Goal: Transaction & Acquisition: Purchase product/service

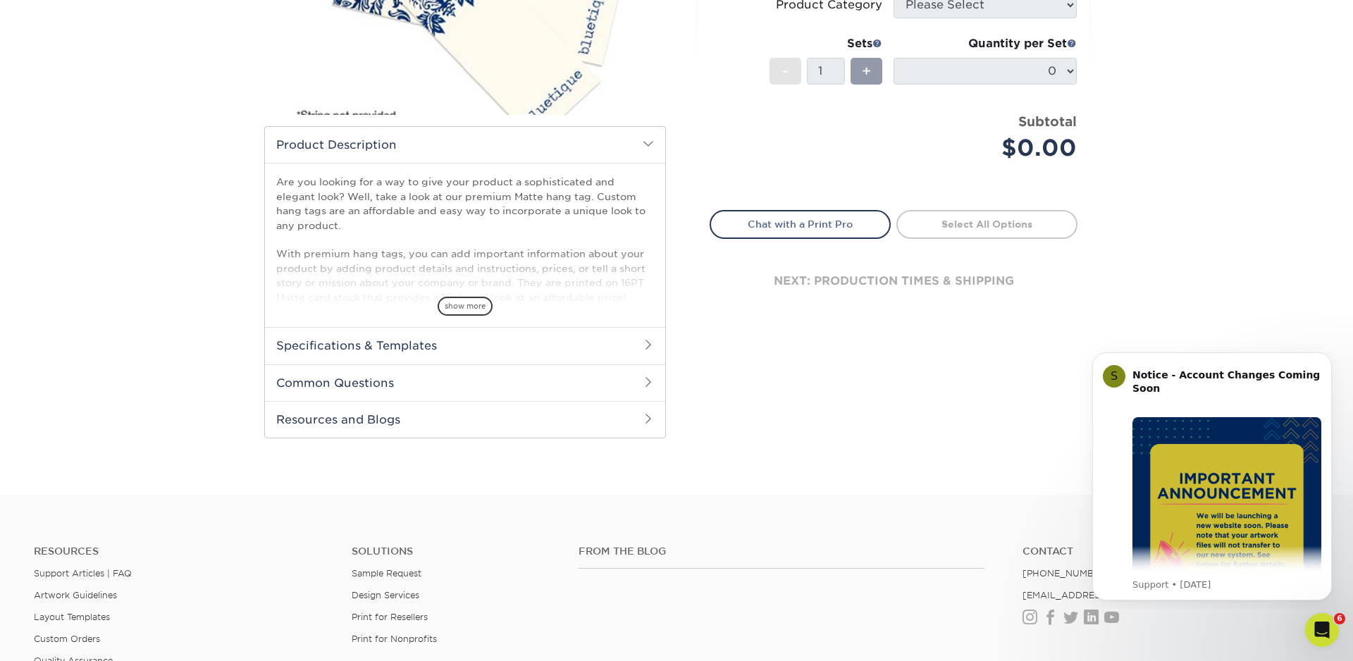
click at [1193, 96] on div "Products Hang Tags Matte Hang Tags" at bounding box center [676, 141] width 1353 height 708
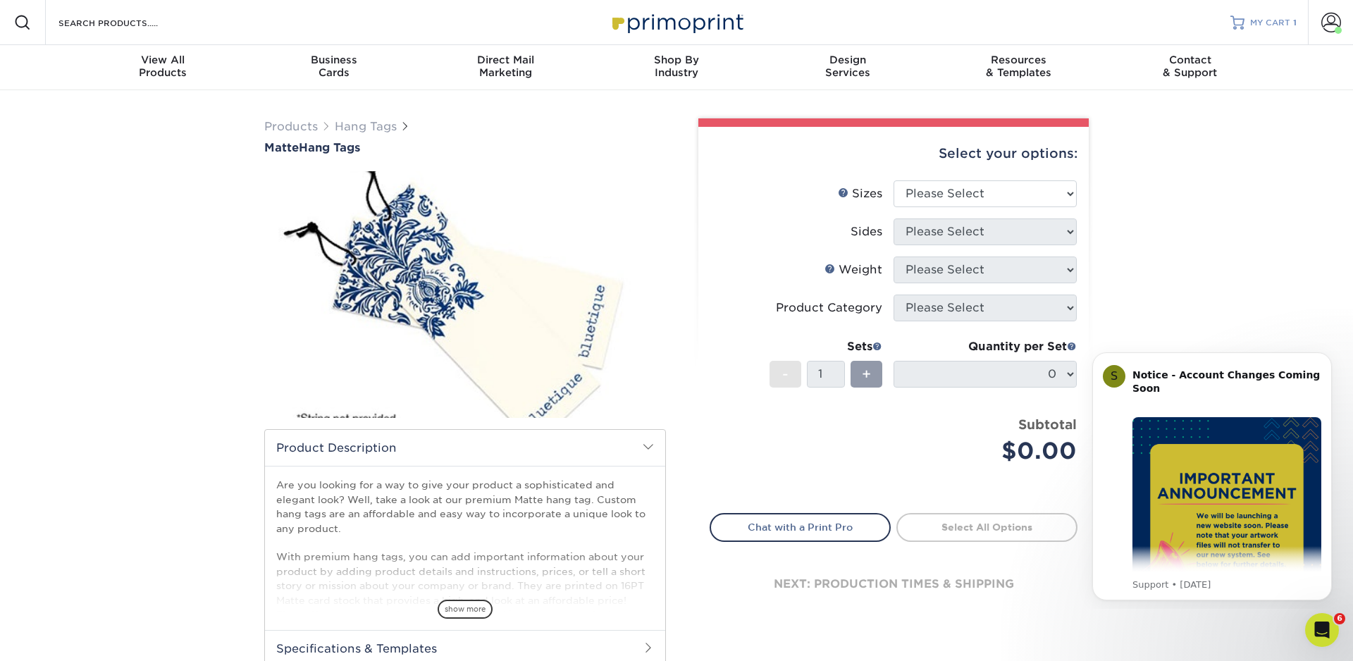
click at [1271, 25] on span "MY CART" at bounding box center [1270, 23] width 40 height 12
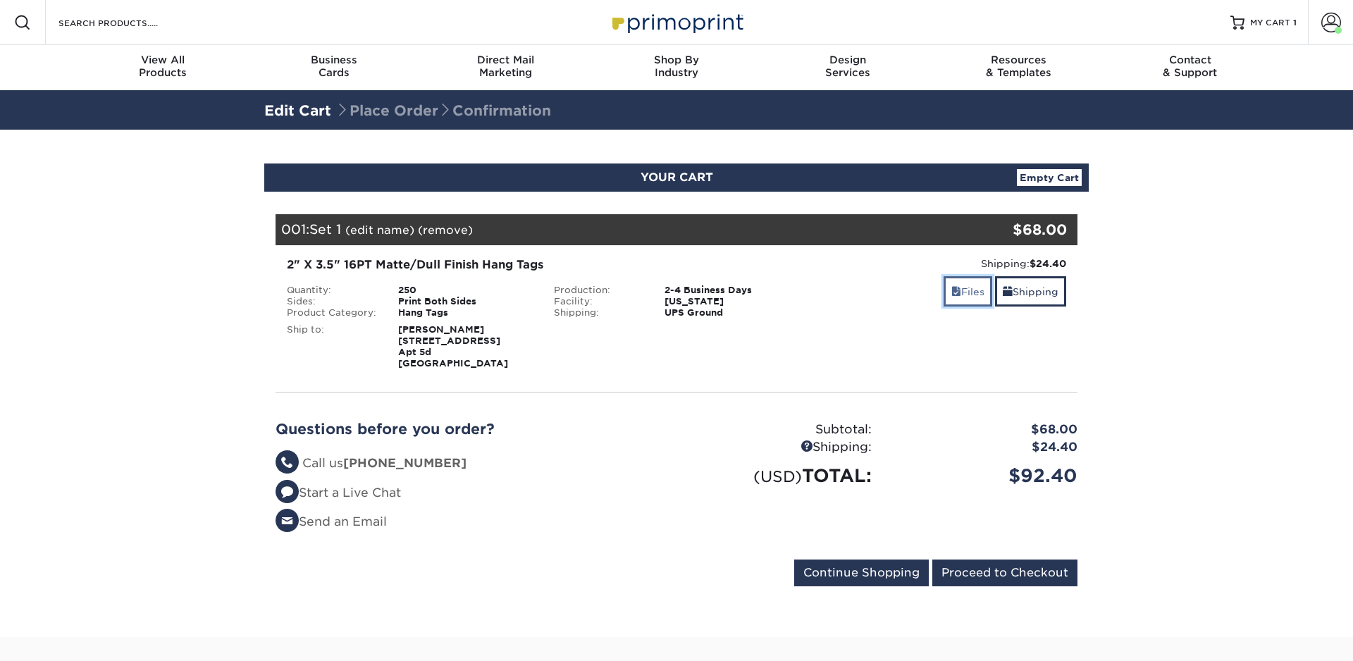
click at [973, 291] on link "Files" at bounding box center [968, 291] width 49 height 30
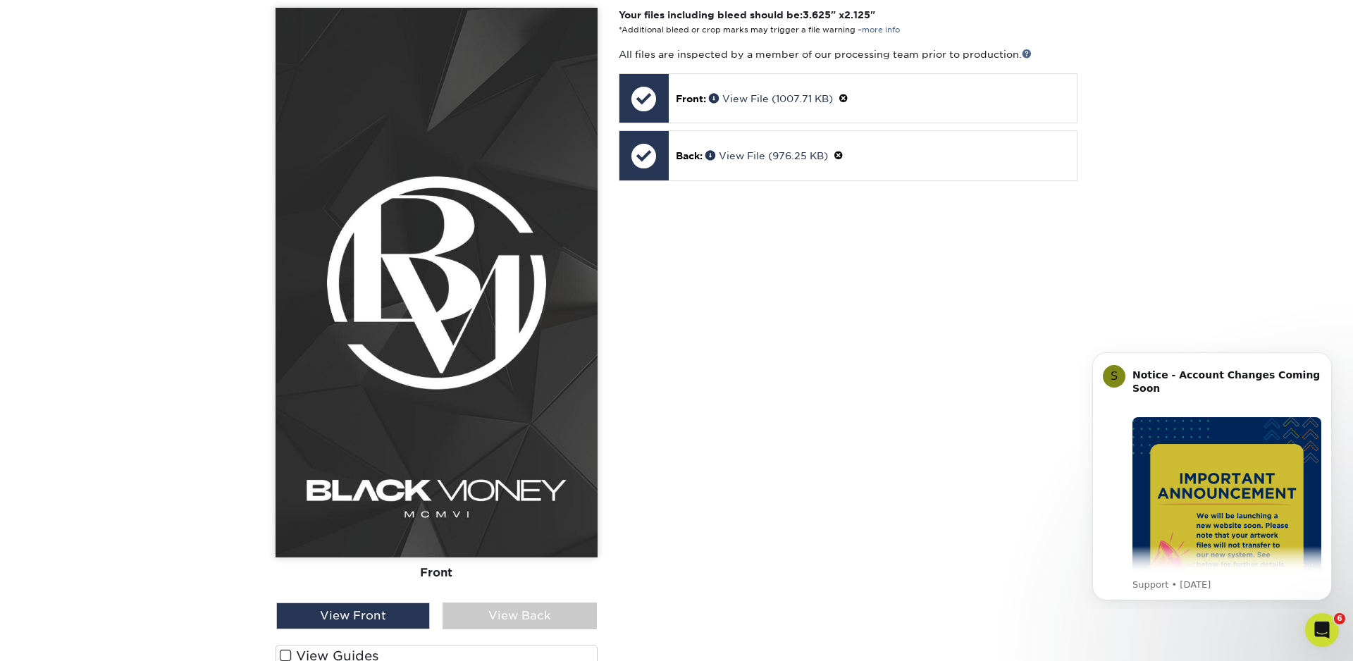
scroll to position [401, 0]
click at [513, 619] on div "View Back" at bounding box center [520, 616] width 154 height 27
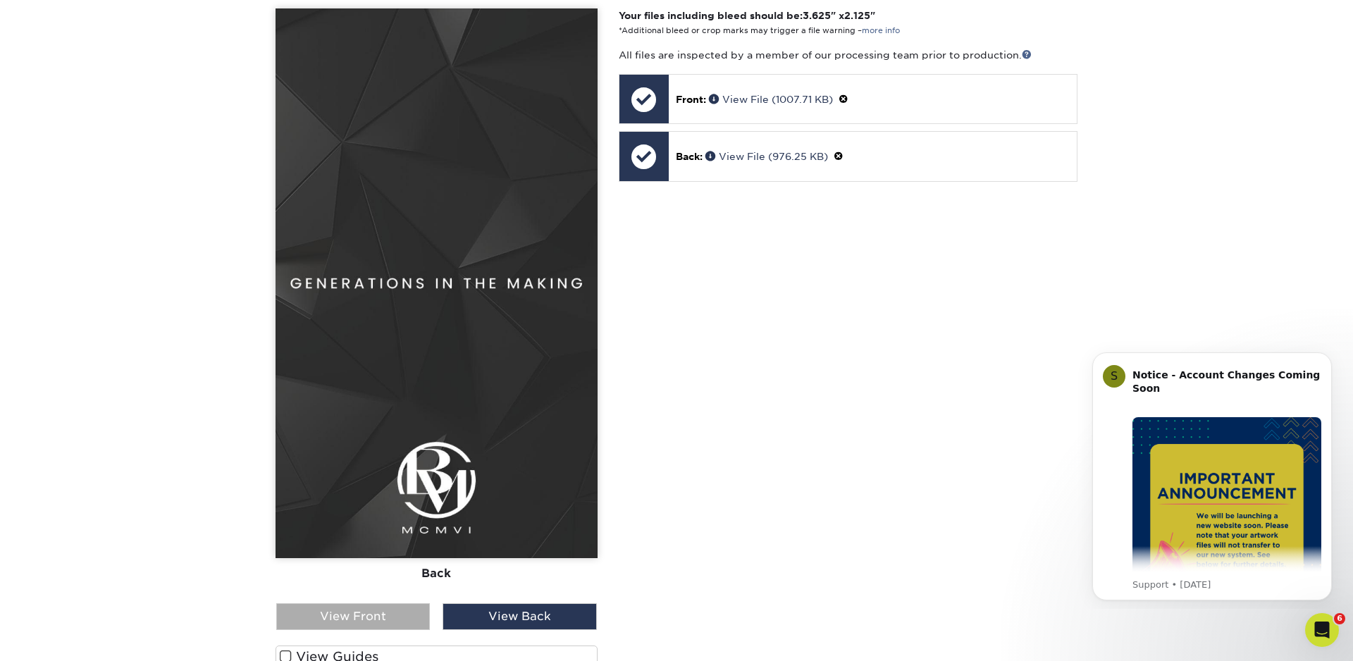
click at [383, 624] on div "View Front" at bounding box center [353, 616] width 154 height 27
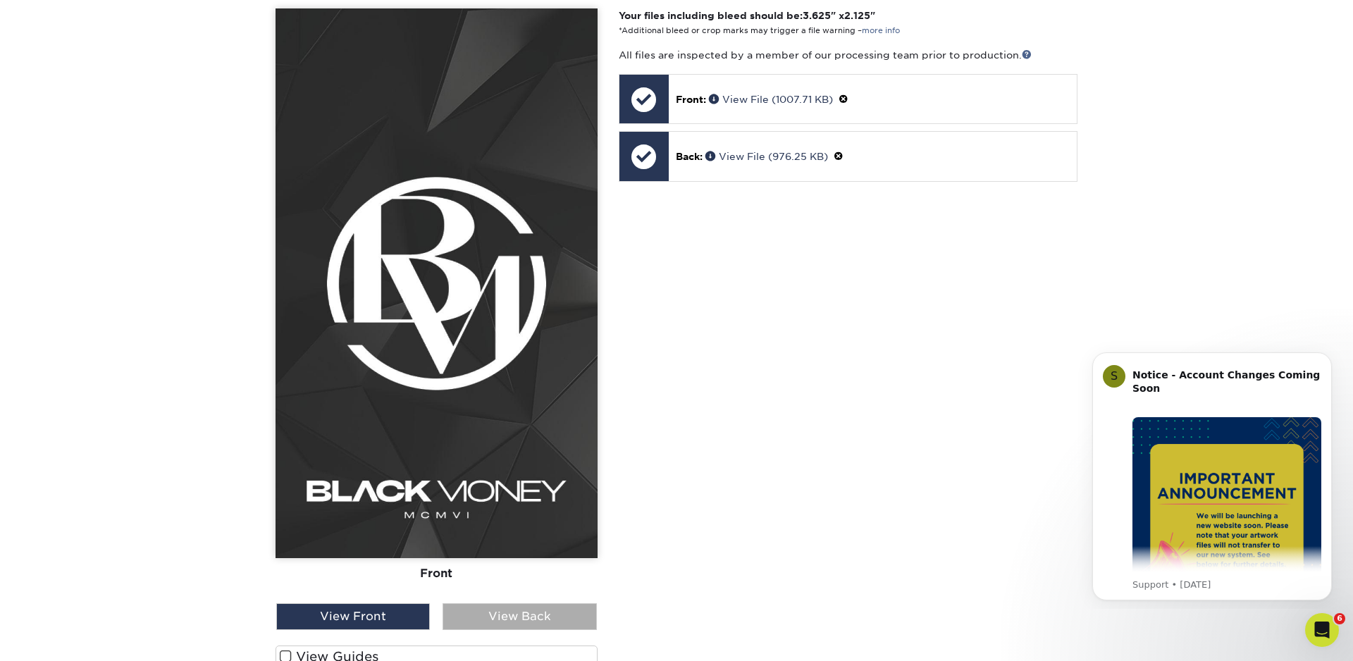
click at [544, 618] on div "View Back" at bounding box center [520, 616] width 154 height 27
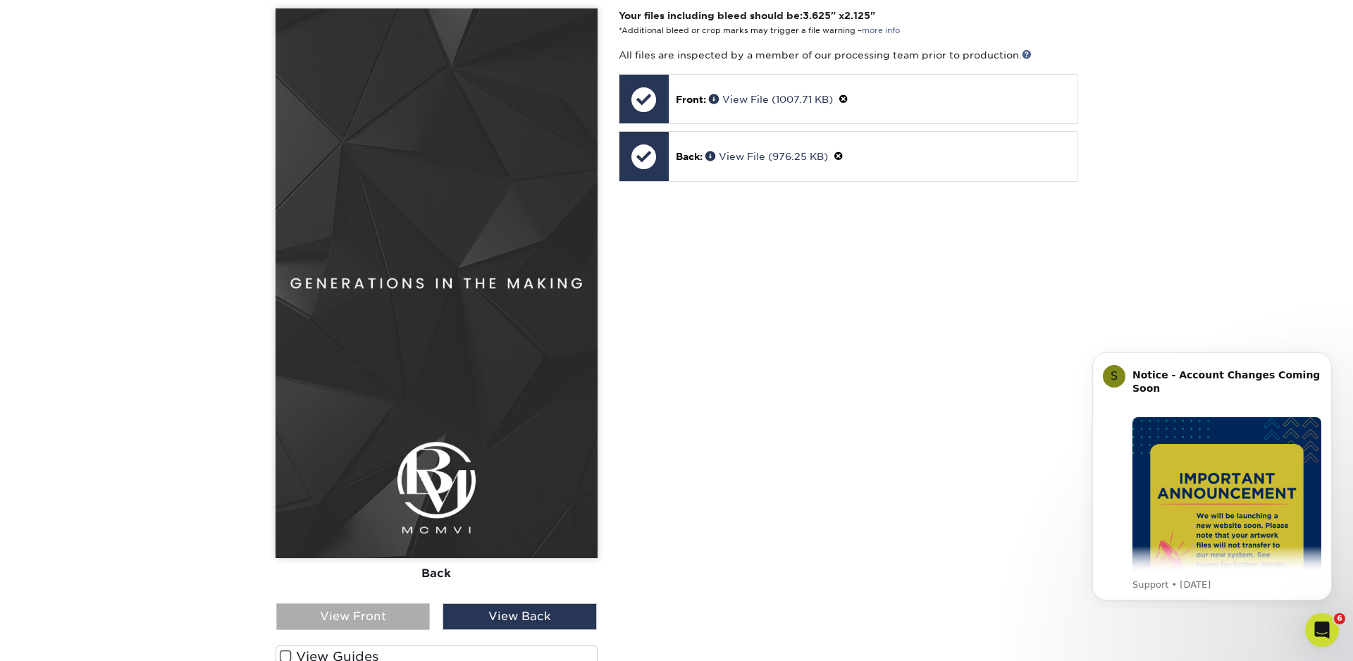
click at [390, 620] on div "View Front" at bounding box center [353, 616] width 154 height 27
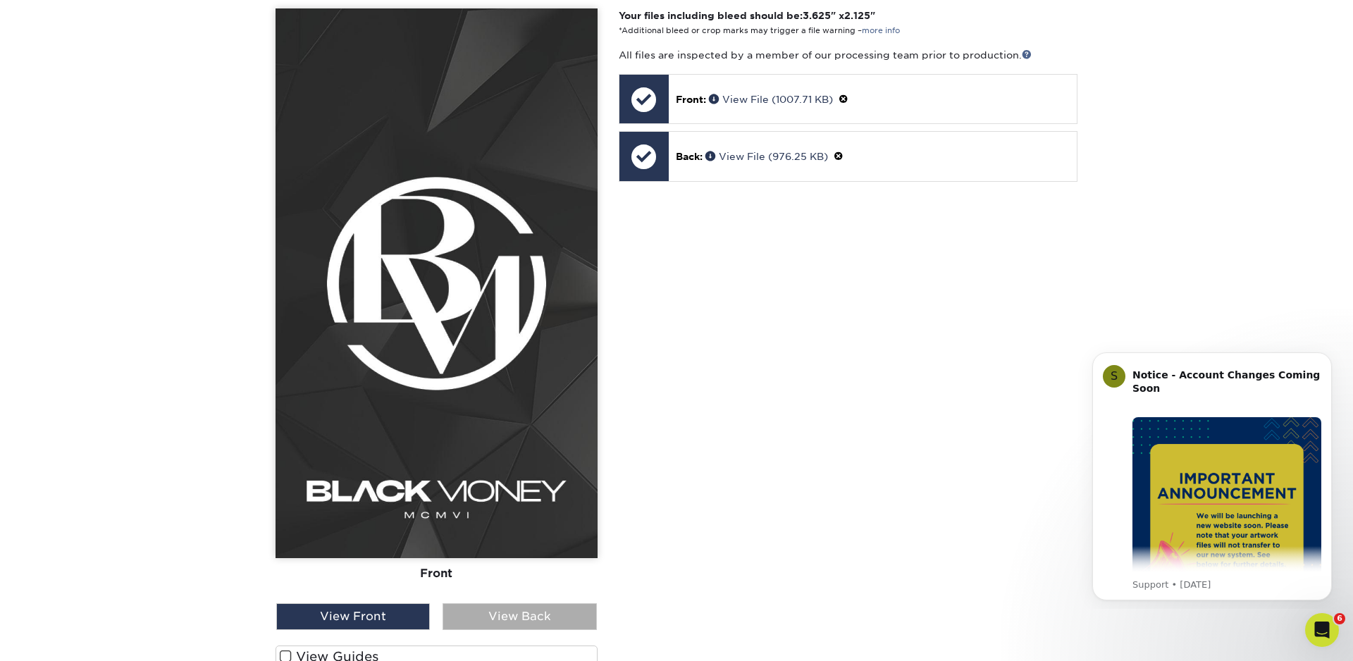
click at [534, 612] on div "View Back" at bounding box center [520, 616] width 154 height 27
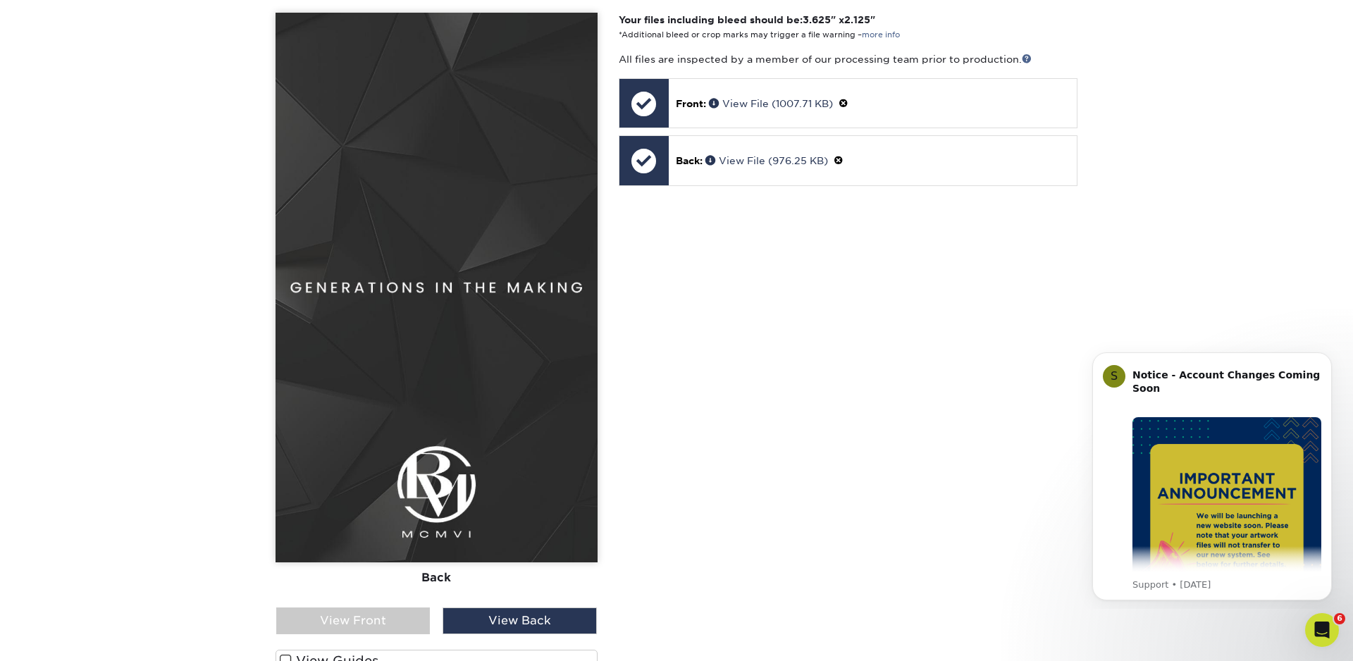
scroll to position [439, 0]
